Goal: Browse casually: Explore the website without a specific task or goal

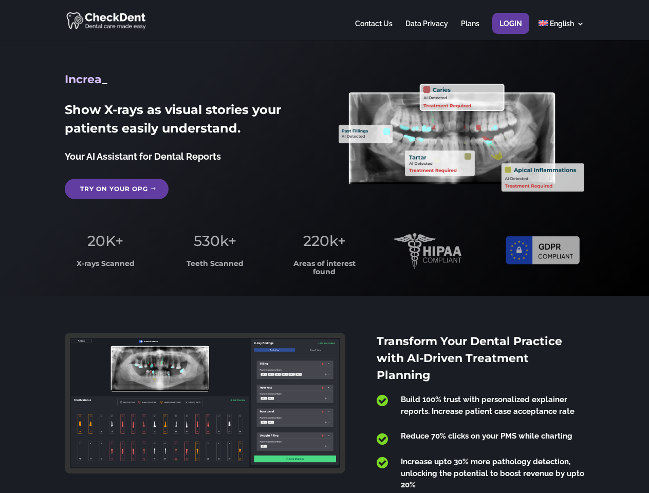
click at [324, 247] on span "220k+" at bounding box center [324, 240] width 43 height 17
click at [324, 20] on div at bounding box center [324, 20] width 519 height 40
click at [324, 247] on span "220k+" at bounding box center [324, 240] width 43 height 17
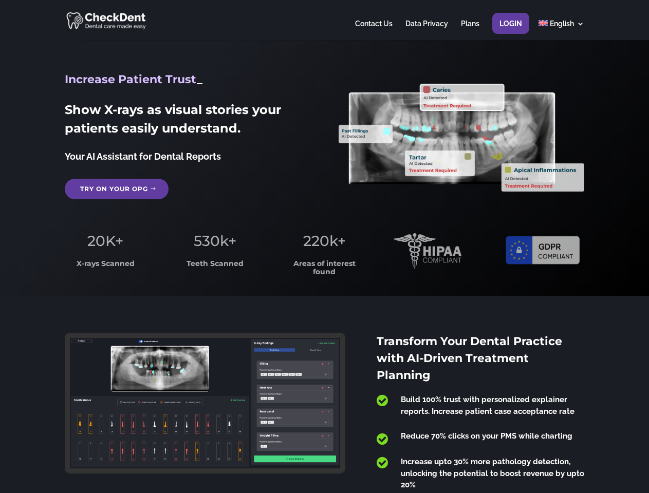
click at [324, 20] on div at bounding box center [324, 20] width 519 height 40
